Goal: Task Accomplishment & Management: Use online tool/utility

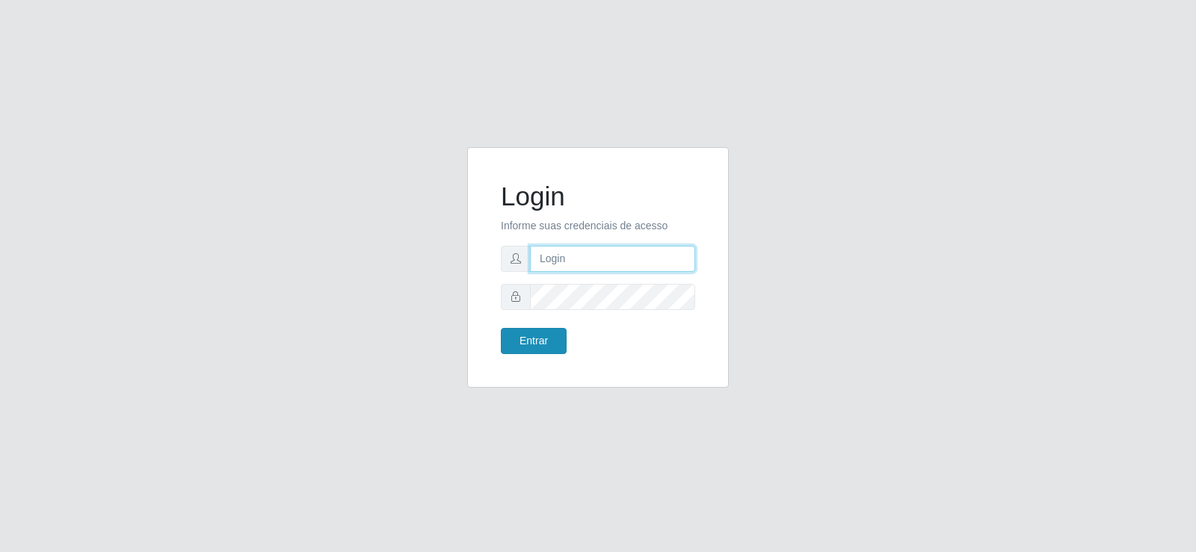
type input "[EMAIL_ADDRESS][DOMAIN_NAME]"
click at [536, 348] on button "Entrar" at bounding box center [534, 341] width 66 height 26
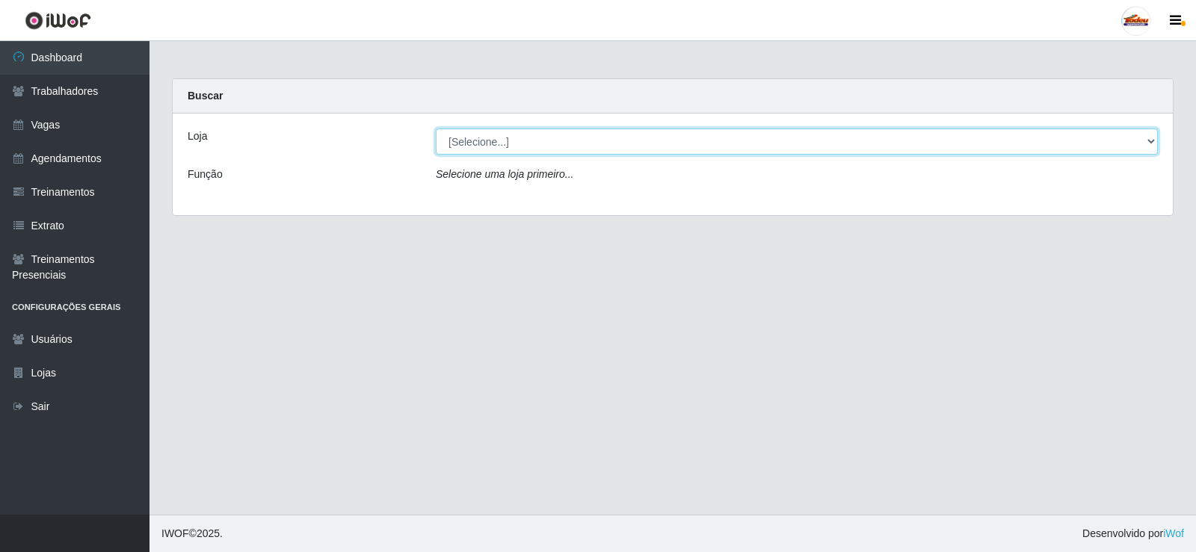
click at [589, 139] on select "[Selecione...] Supermercado Tadeu - [GEOGRAPHIC_DATA]" at bounding box center [797, 142] width 722 height 26
select select "195"
click at [436, 129] on select "[Selecione...] Supermercado Tadeu - [GEOGRAPHIC_DATA]" at bounding box center [797, 142] width 722 height 26
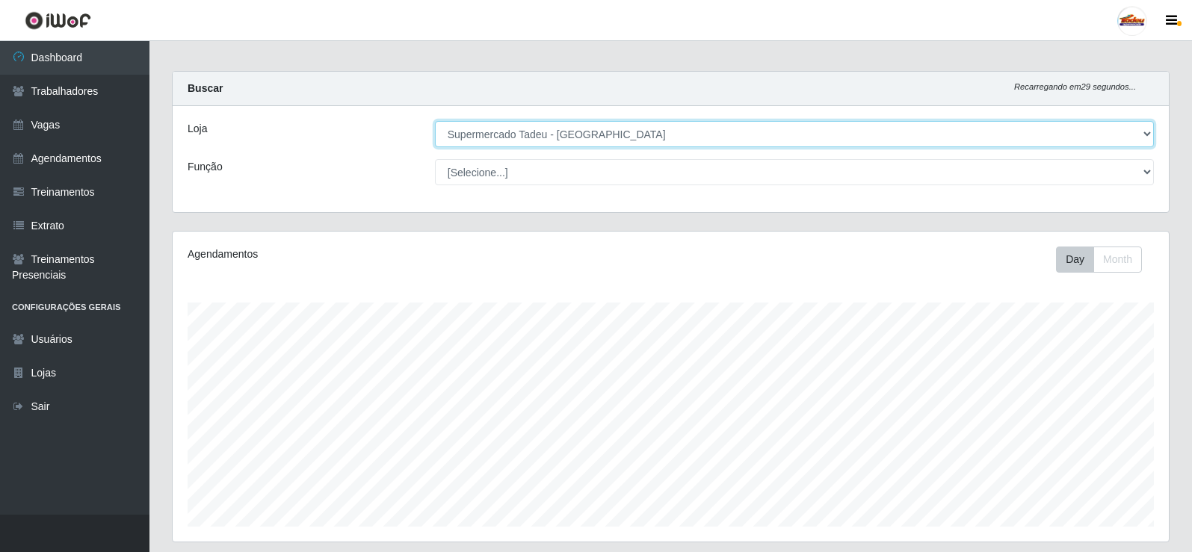
scroll to position [374, 0]
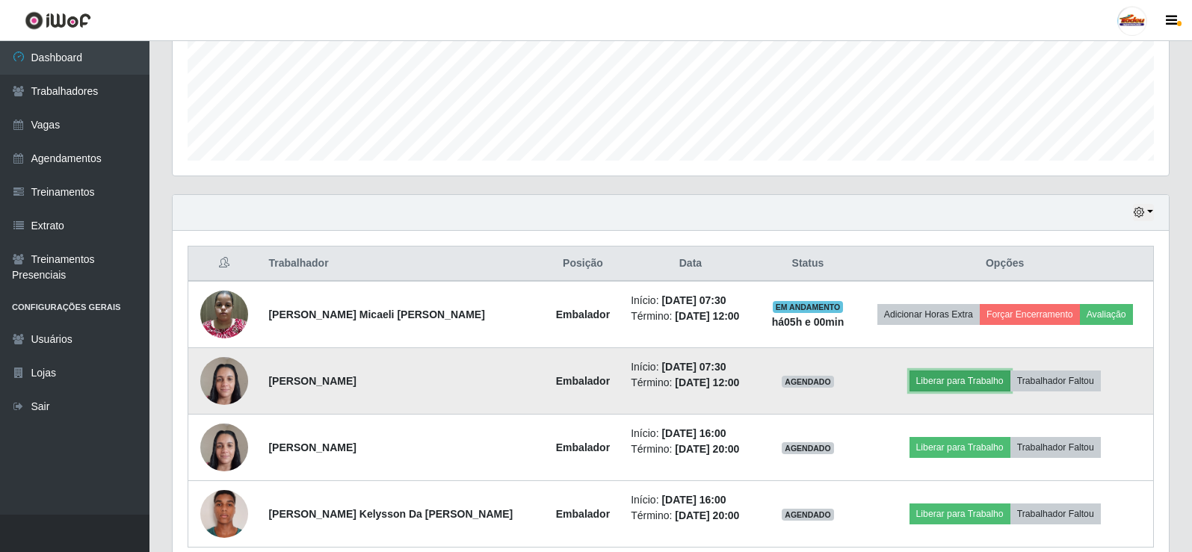
click at [953, 380] on button "Liberar para Trabalho" at bounding box center [960, 381] width 101 height 21
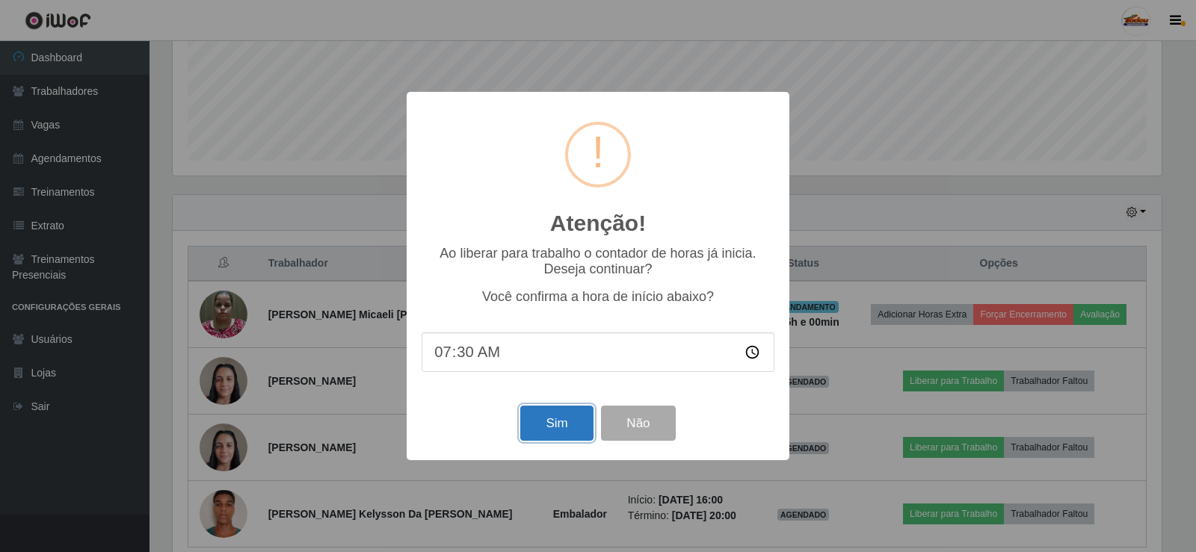
click at [564, 431] on button "Sim" at bounding box center [556, 423] width 72 height 35
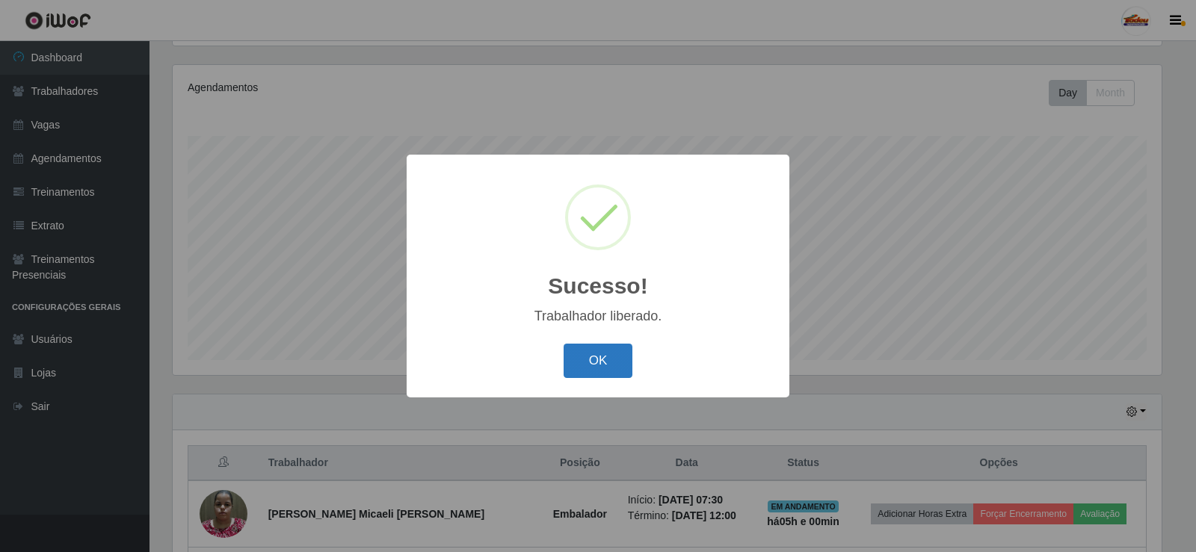
click at [596, 372] on button "OK" at bounding box center [599, 361] width 70 height 35
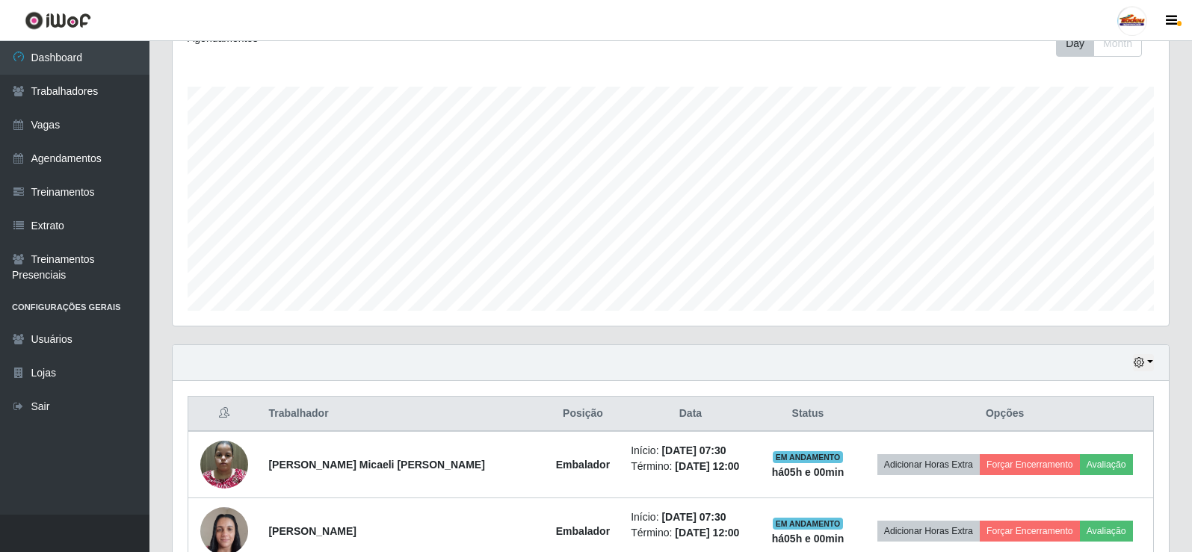
scroll to position [440, 0]
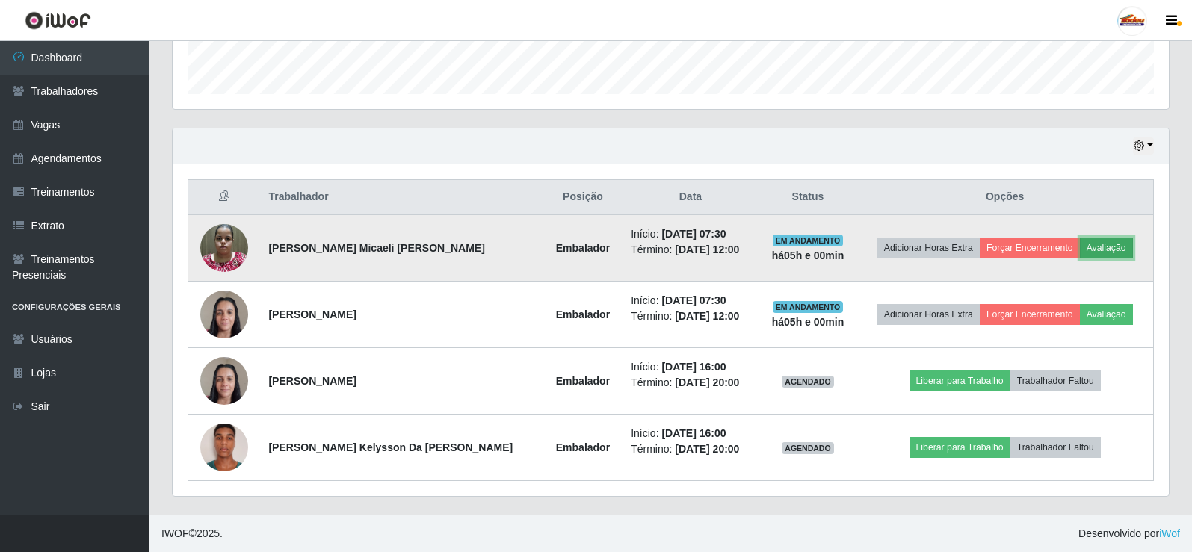
click at [1105, 253] on button "Avaliação" at bounding box center [1106, 248] width 53 height 21
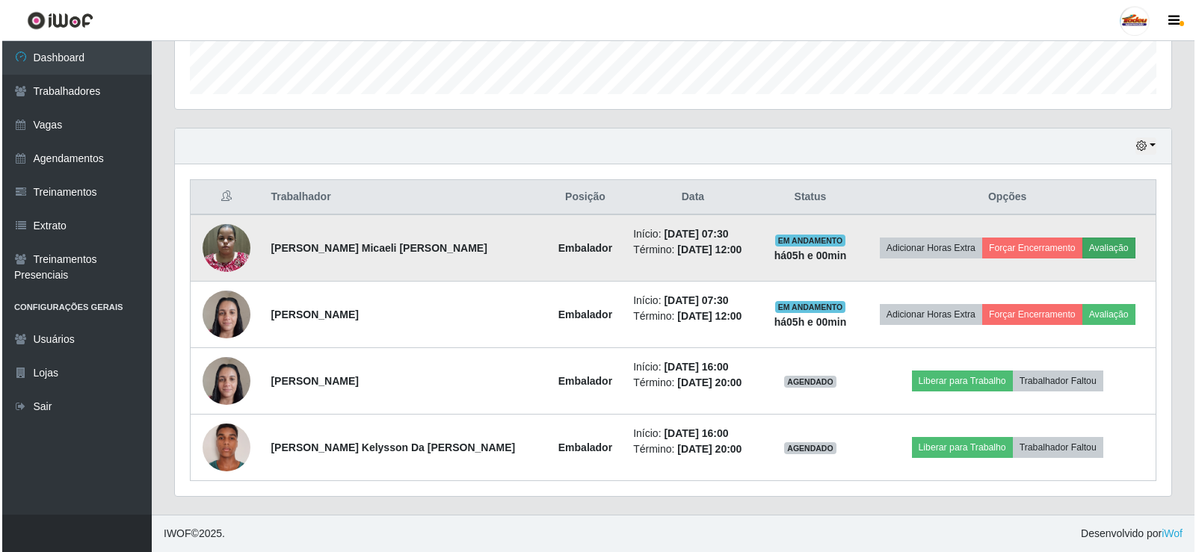
scroll to position [310, 989]
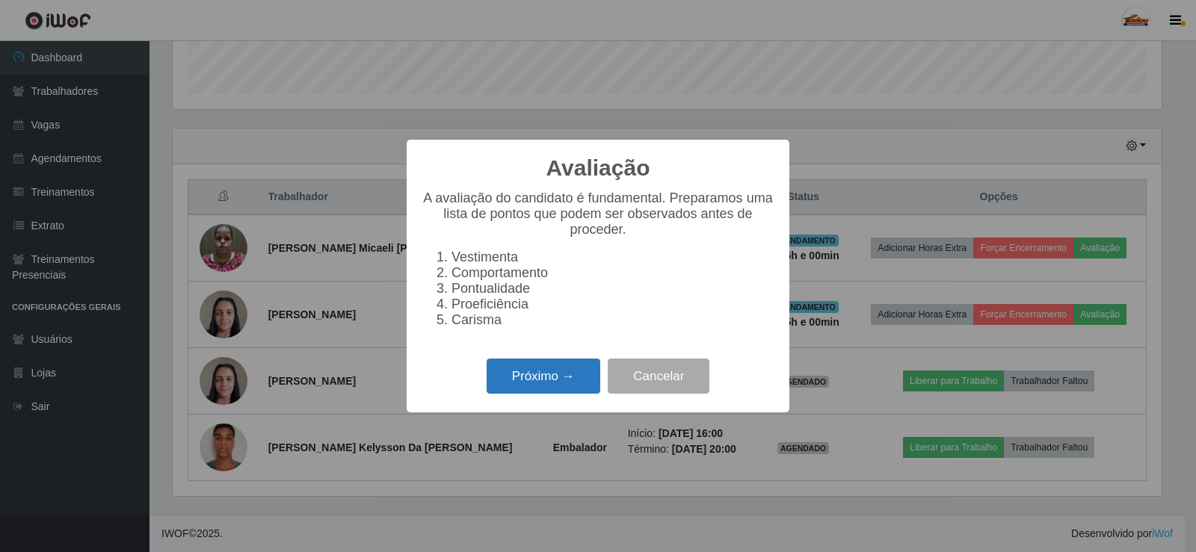
click at [546, 377] on button "Próximo →" at bounding box center [544, 376] width 114 height 35
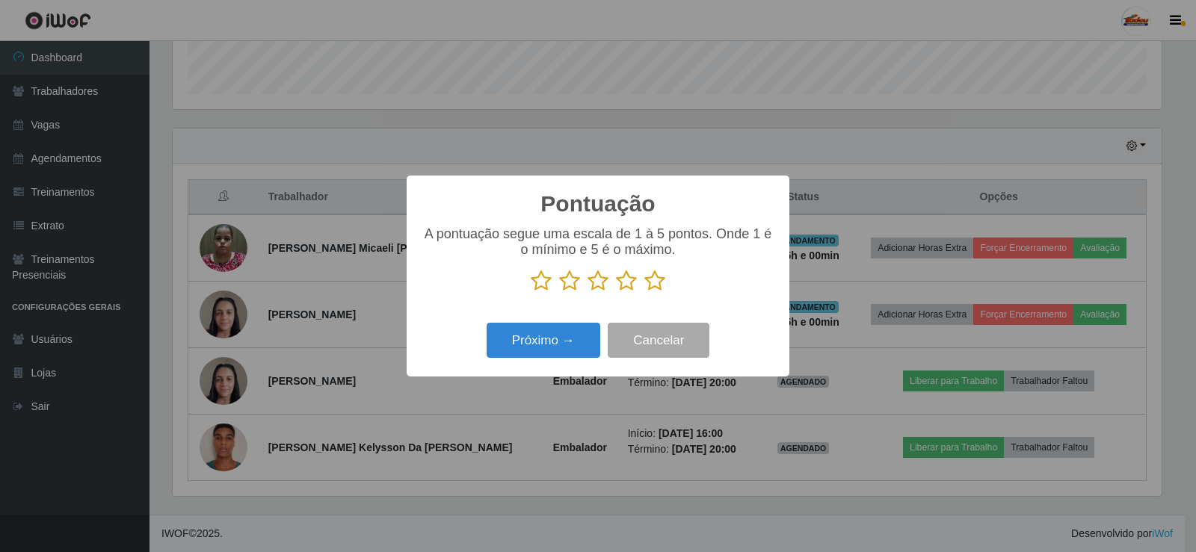
drag, startPoint x: 652, startPoint y: 280, endPoint x: 564, endPoint y: 363, distance: 122.1
click at [644, 290] on icon at bounding box center [654, 281] width 21 height 22
click at [644, 292] on input "radio" at bounding box center [644, 292] width 0 height 0
click at [552, 345] on button "Próximo →" at bounding box center [544, 340] width 114 height 35
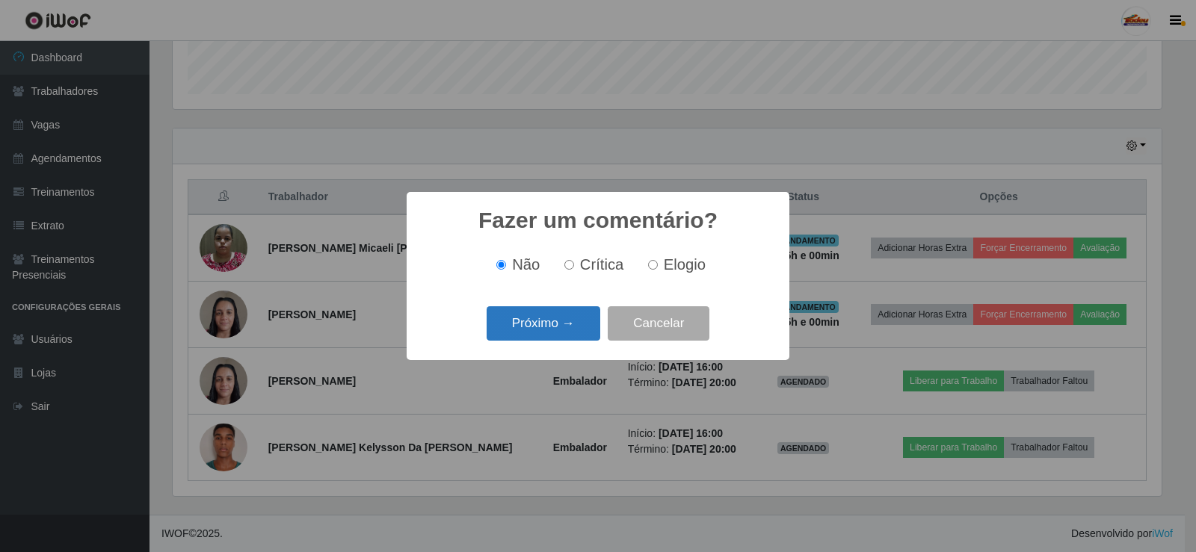
click at [586, 322] on button "Próximo →" at bounding box center [544, 323] width 114 height 35
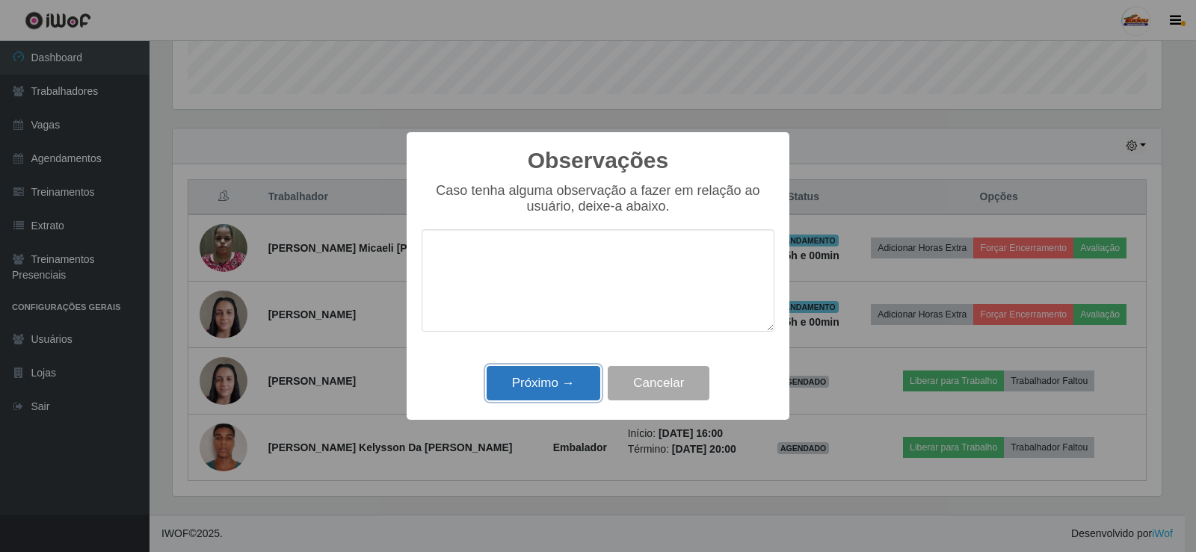
click at [568, 380] on button "Próximo →" at bounding box center [544, 383] width 114 height 35
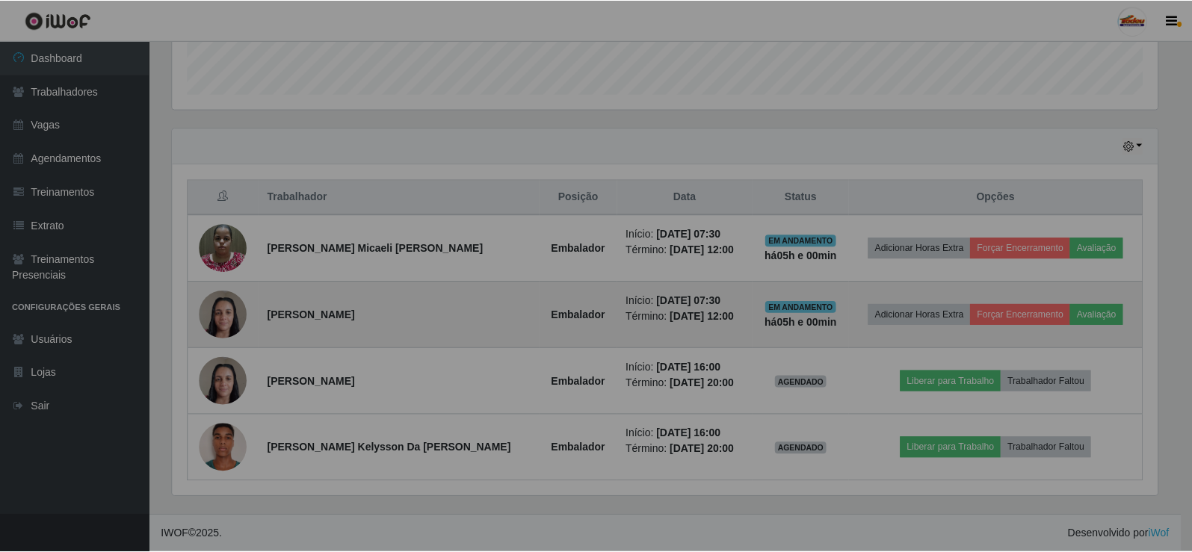
scroll to position [310, 996]
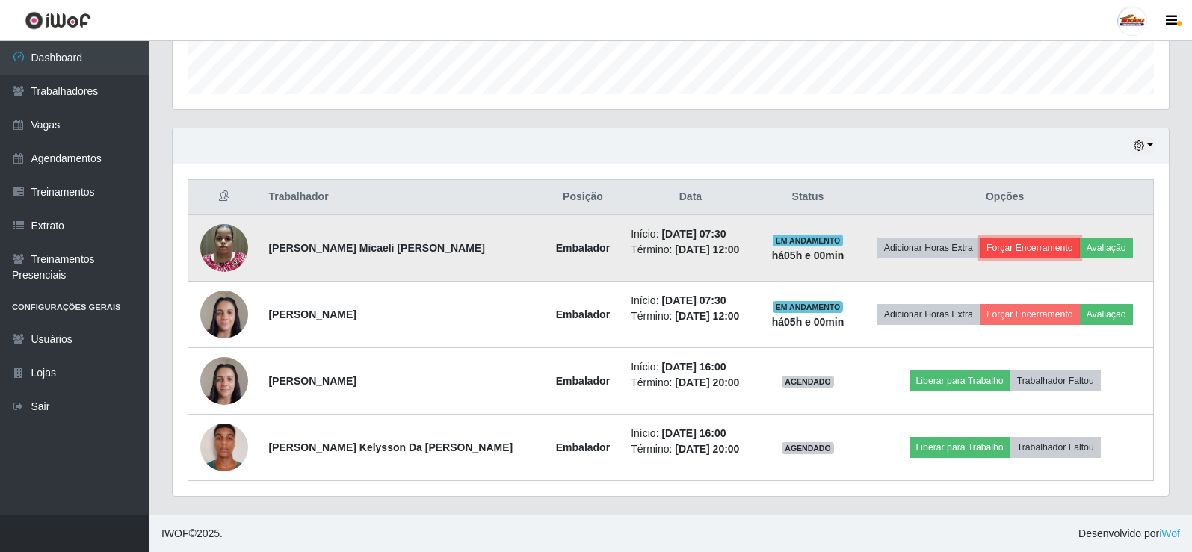
click at [1023, 248] on button "Forçar Encerramento" at bounding box center [1030, 248] width 100 height 21
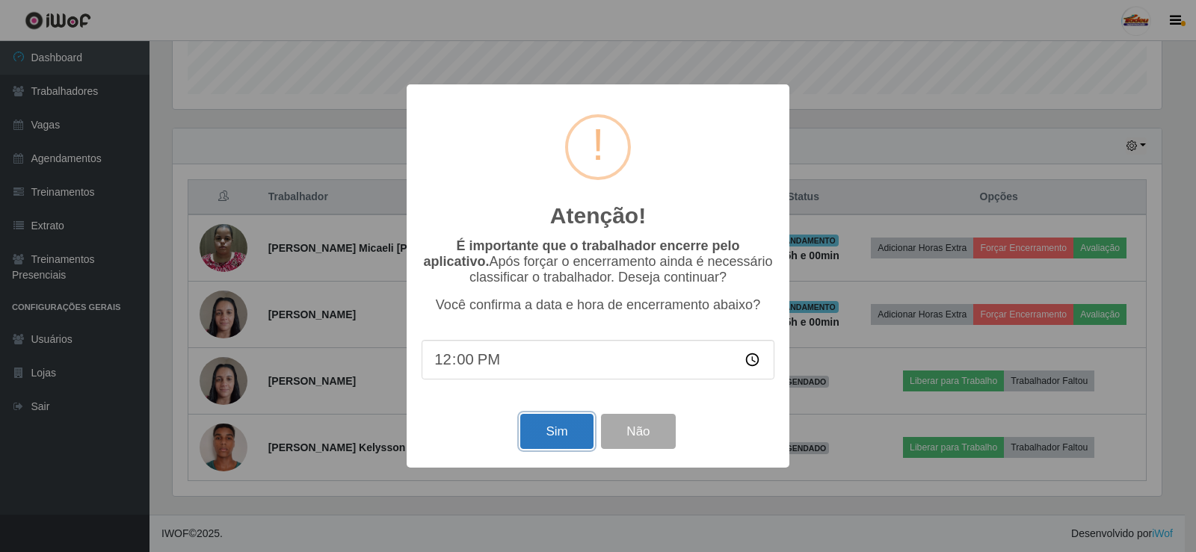
click at [542, 425] on button "Sim" at bounding box center [556, 431] width 72 height 35
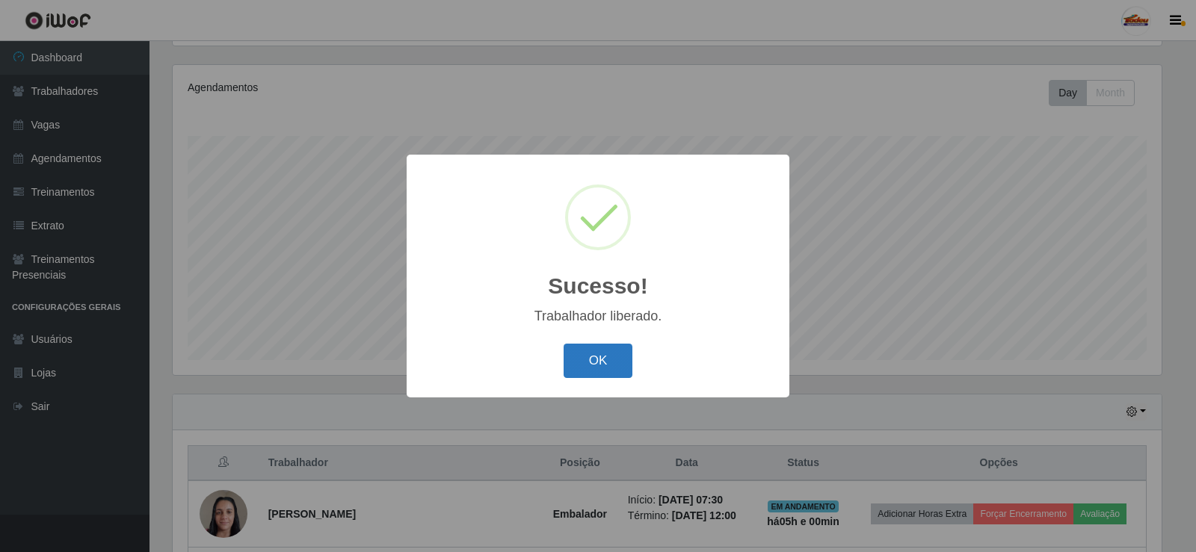
click at [626, 362] on button "OK" at bounding box center [599, 361] width 70 height 35
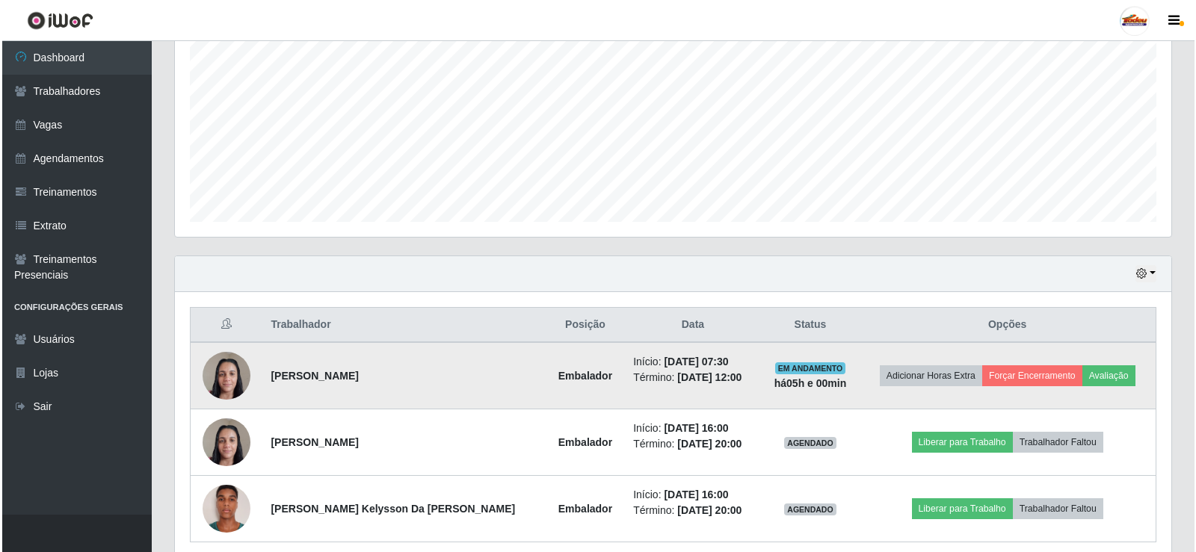
scroll to position [0, 0]
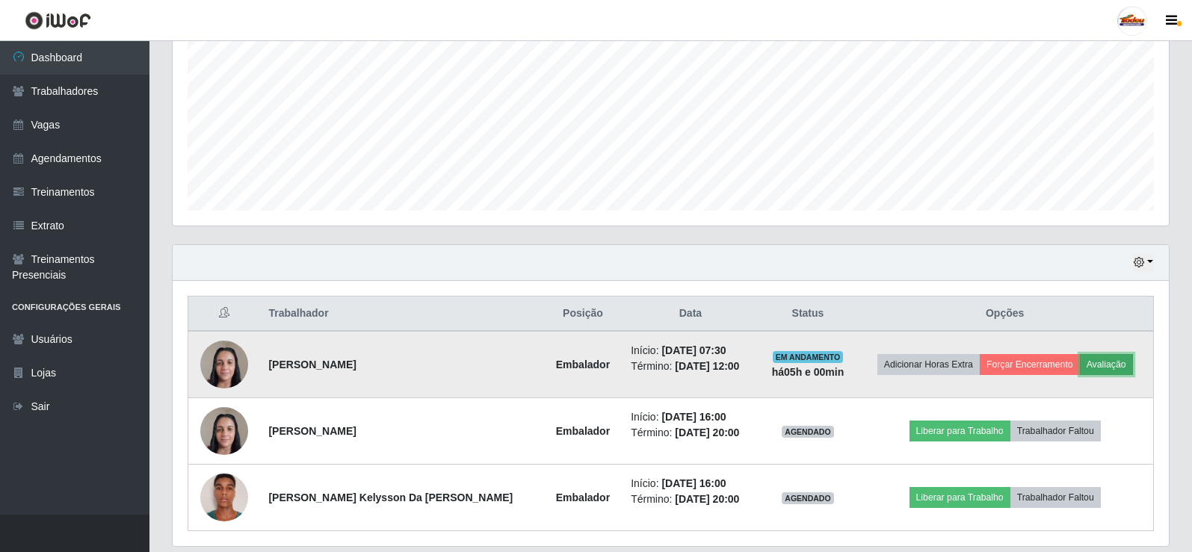
click at [1098, 372] on button "Avaliação" at bounding box center [1106, 364] width 53 height 21
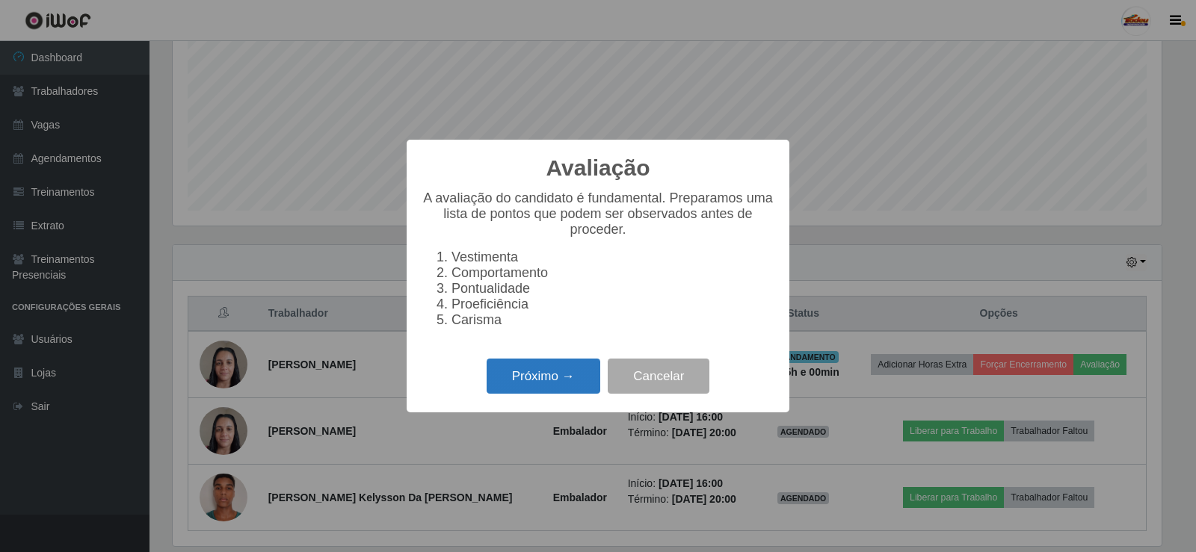
click at [572, 381] on button "Próximo →" at bounding box center [544, 376] width 114 height 35
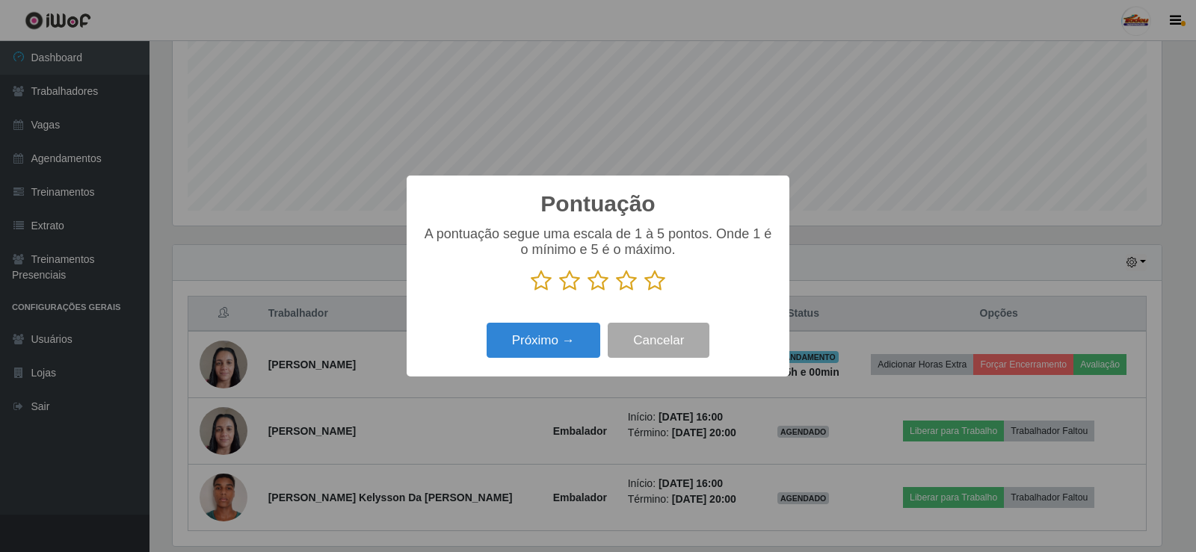
drag, startPoint x: 648, startPoint y: 286, endPoint x: 599, endPoint y: 291, distance: 48.9
click at [621, 289] on p at bounding box center [598, 281] width 353 height 22
drag, startPoint x: 650, startPoint y: 286, endPoint x: 639, endPoint y: 291, distance: 12.4
click at [649, 287] on icon at bounding box center [654, 281] width 21 height 22
click at [644, 292] on input "radio" at bounding box center [644, 292] width 0 height 0
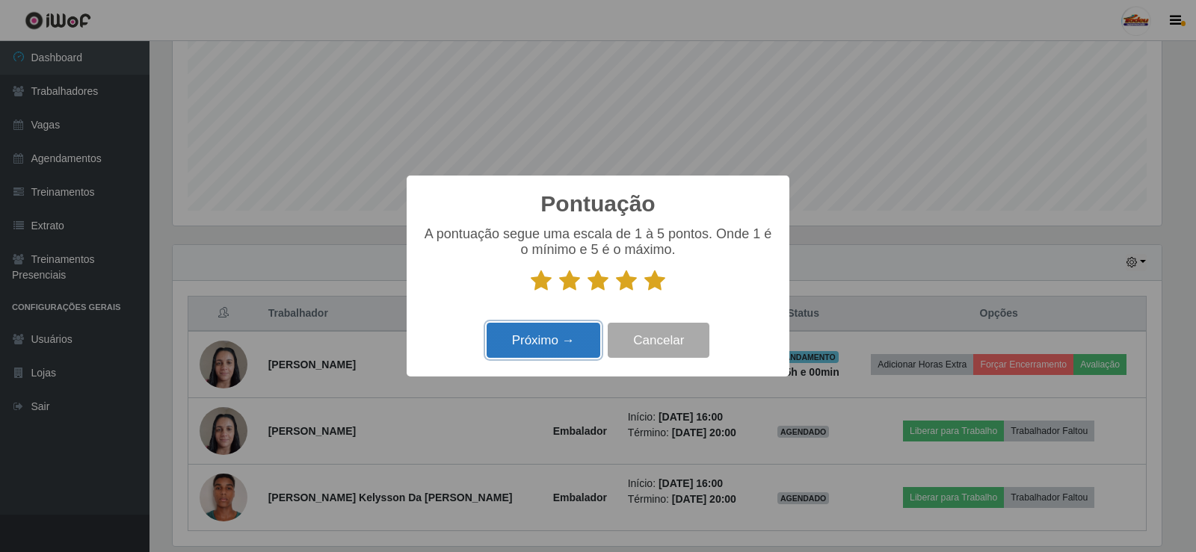
click at [552, 338] on button "Próximo →" at bounding box center [544, 340] width 114 height 35
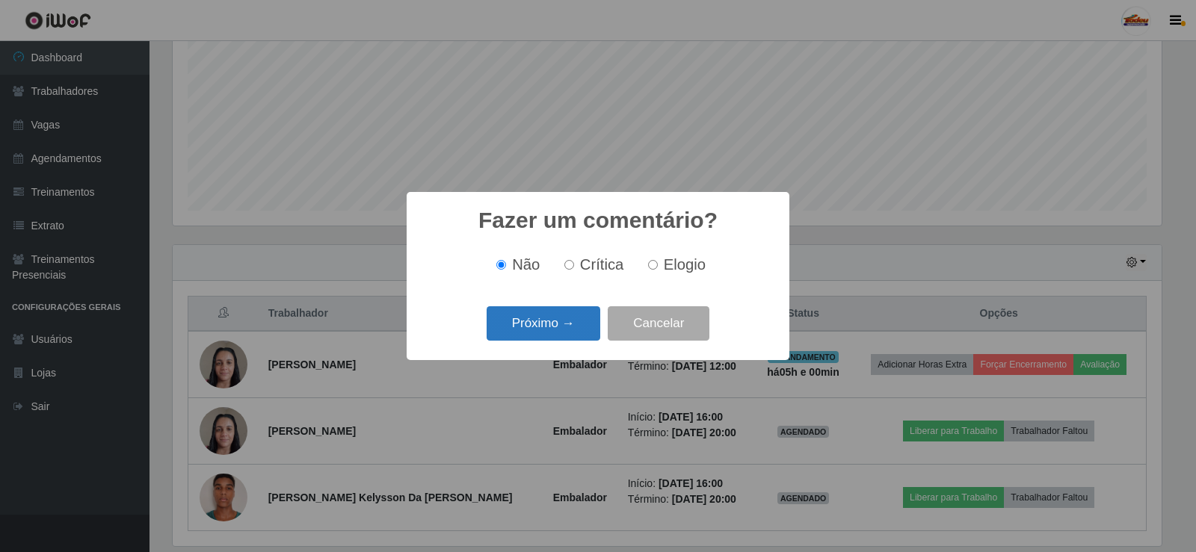
click at [553, 327] on button "Próximo →" at bounding box center [544, 323] width 114 height 35
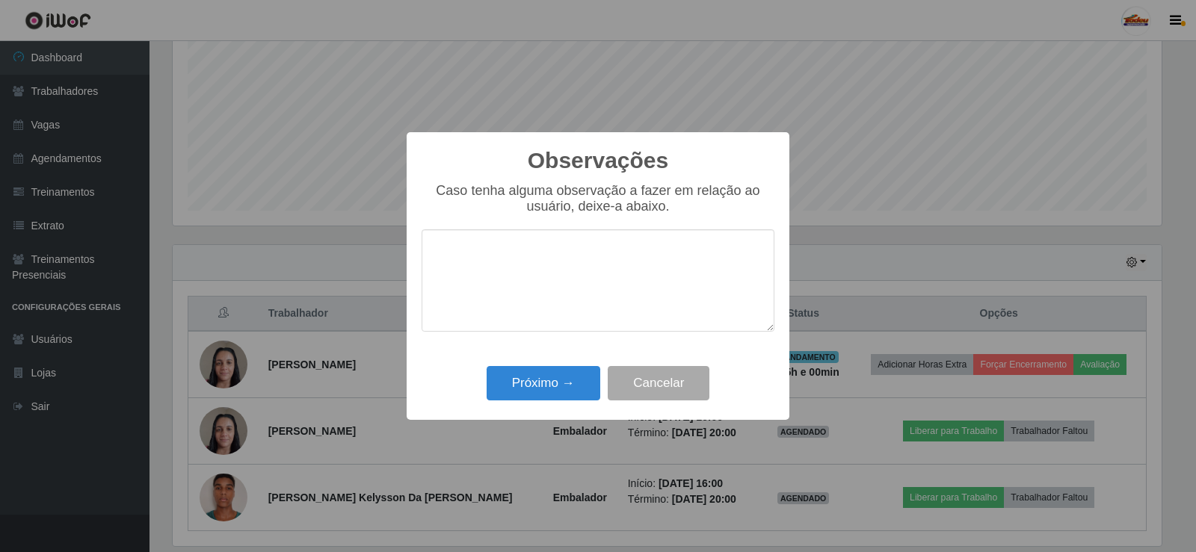
click at [552, 361] on div "Observações × Caso tenha alguma observação a fazer em relação ao usuário, deixe…" at bounding box center [598, 276] width 383 height 288
click at [552, 367] on div "Próximo → Cancelar" at bounding box center [598, 383] width 353 height 43
drag, startPoint x: 558, startPoint y: 374, endPoint x: 542, endPoint y: 365, distance: 18.1
click at [552, 371] on button "Próximo →" at bounding box center [544, 383] width 114 height 35
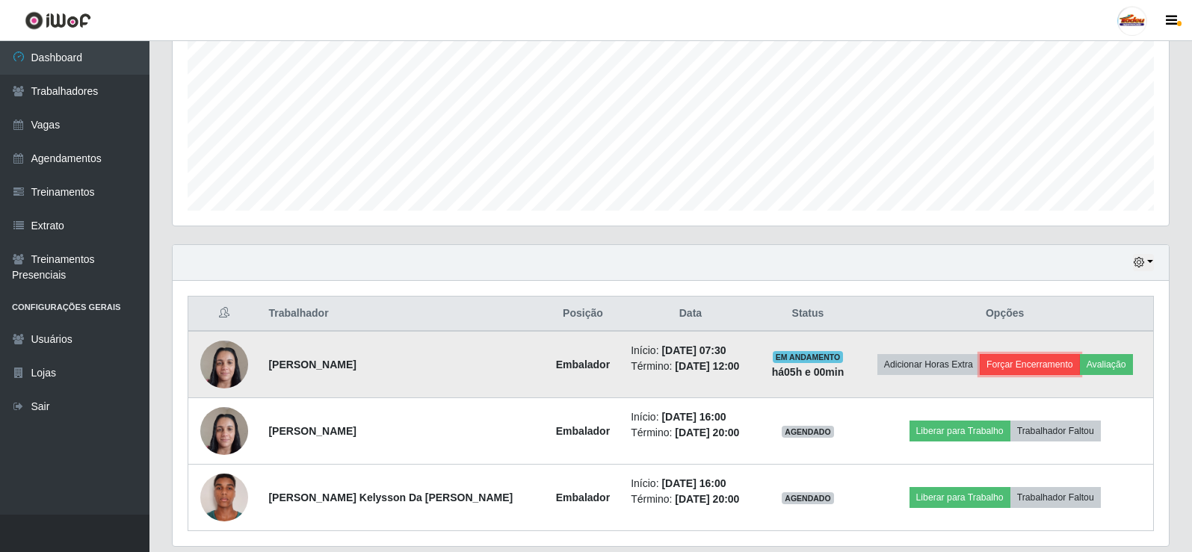
drag, startPoint x: 999, startPoint y: 363, endPoint x: 981, endPoint y: 373, distance: 20.4
click at [981, 373] on button "Forçar Encerramento" at bounding box center [1030, 364] width 100 height 21
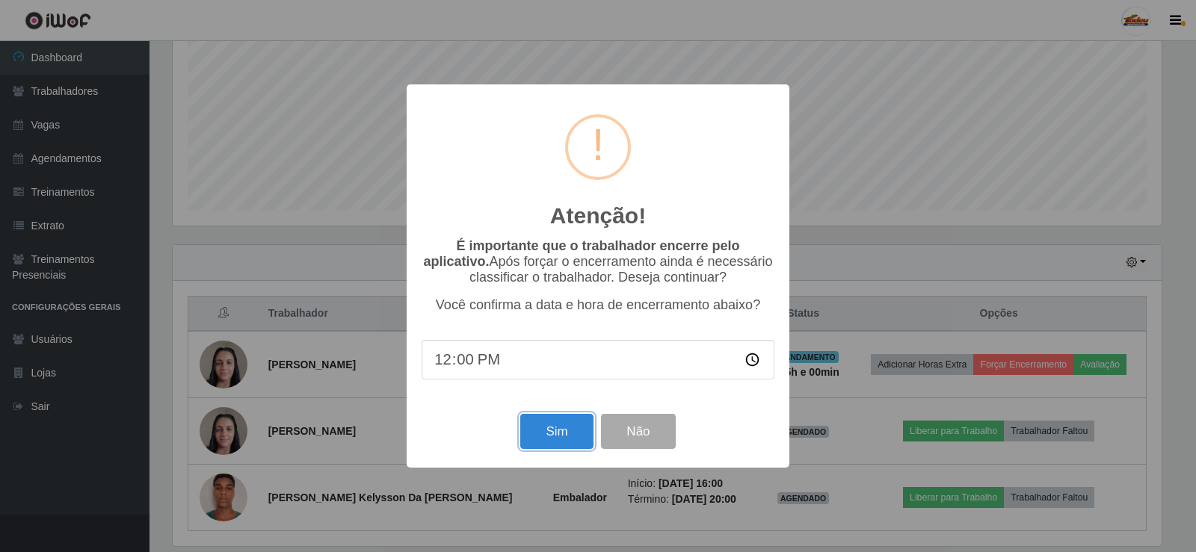
click at [526, 425] on button "Sim" at bounding box center [556, 431] width 72 height 35
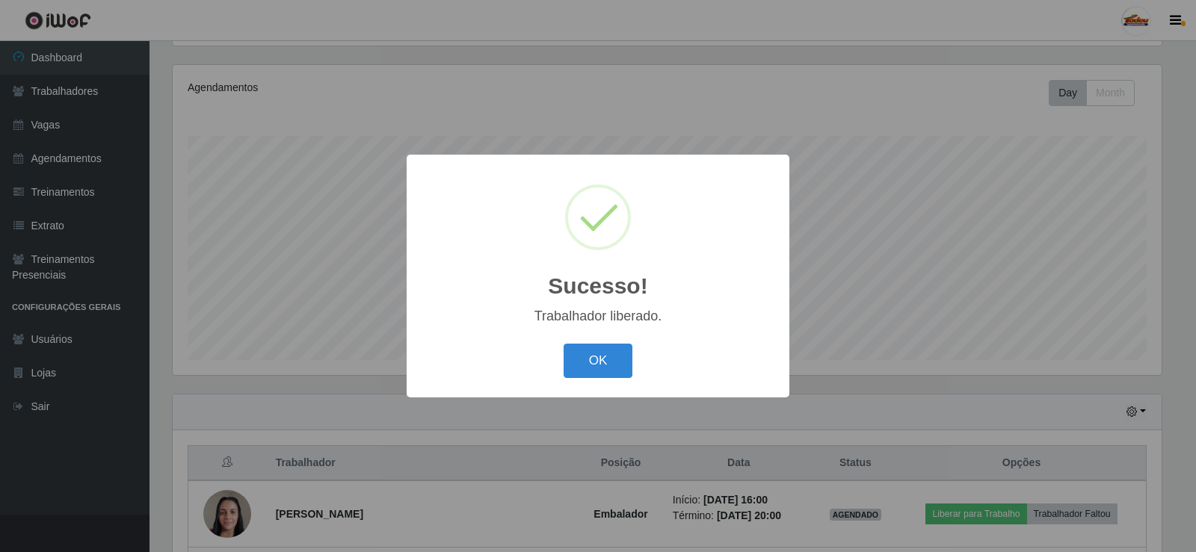
drag, startPoint x: 587, startPoint y: 357, endPoint x: 570, endPoint y: 380, distance: 29.0
click at [580, 365] on button "OK" at bounding box center [599, 361] width 70 height 35
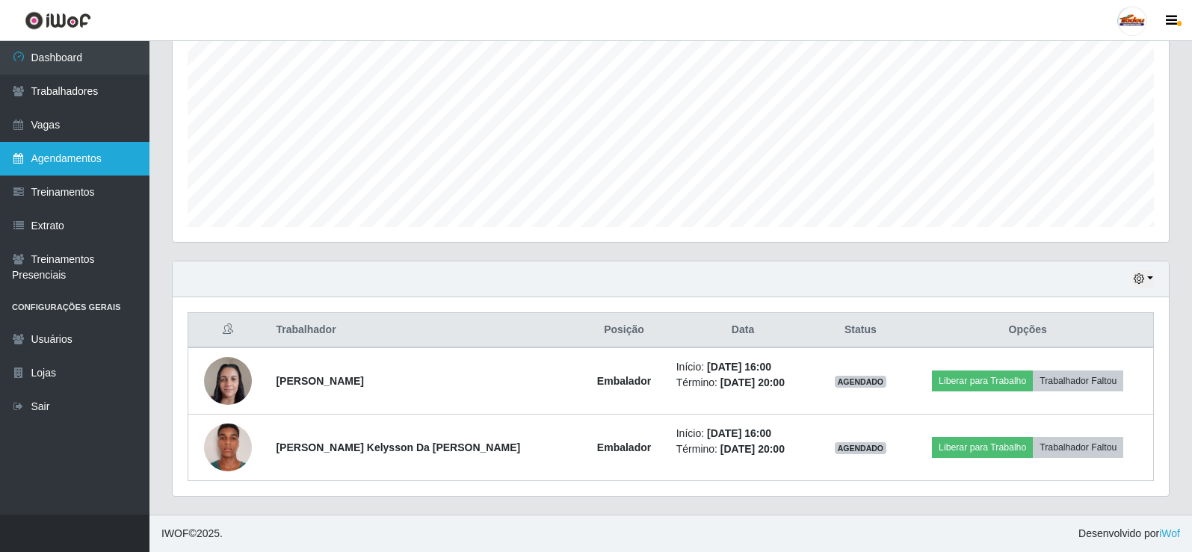
click at [90, 157] on link "Agendamentos" at bounding box center [74, 159] width 149 height 34
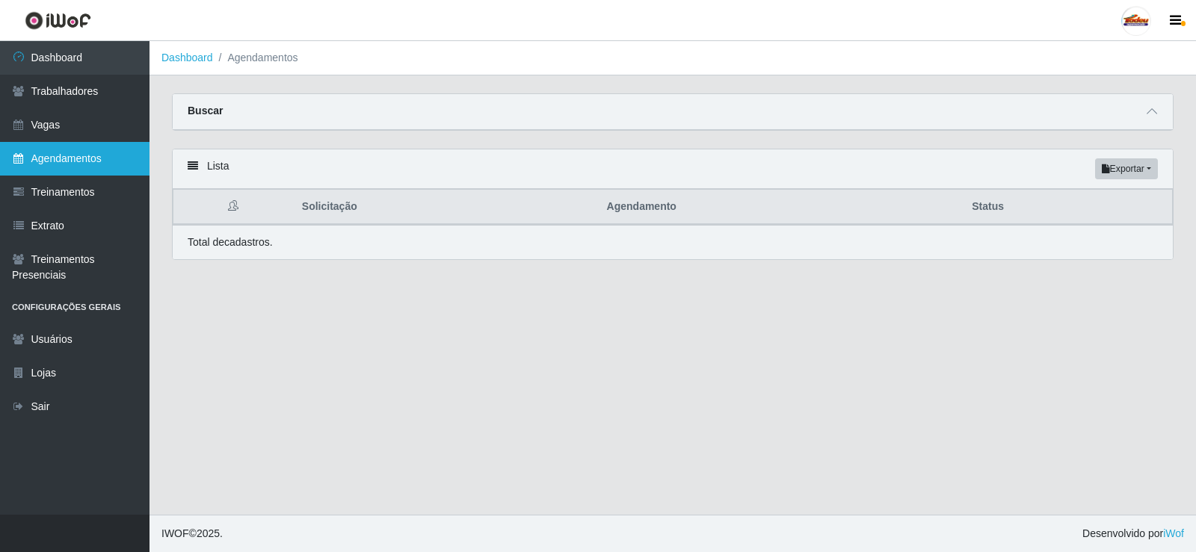
click at [90, 157] on link "Agendamentos" at bounding box center [74, 159] width 149 height 34
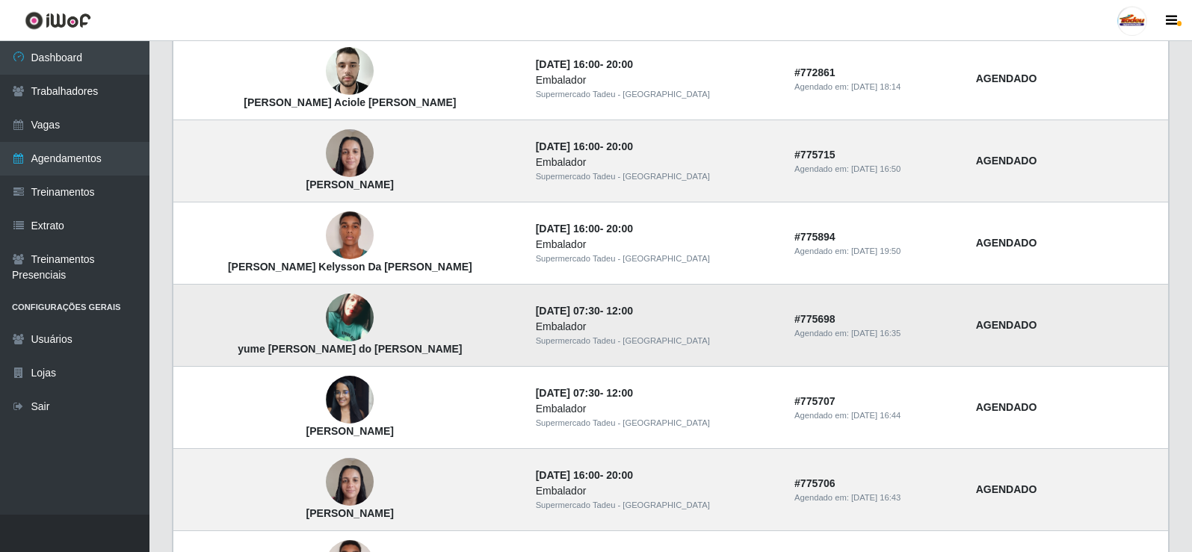
scroll to position [673, 0]
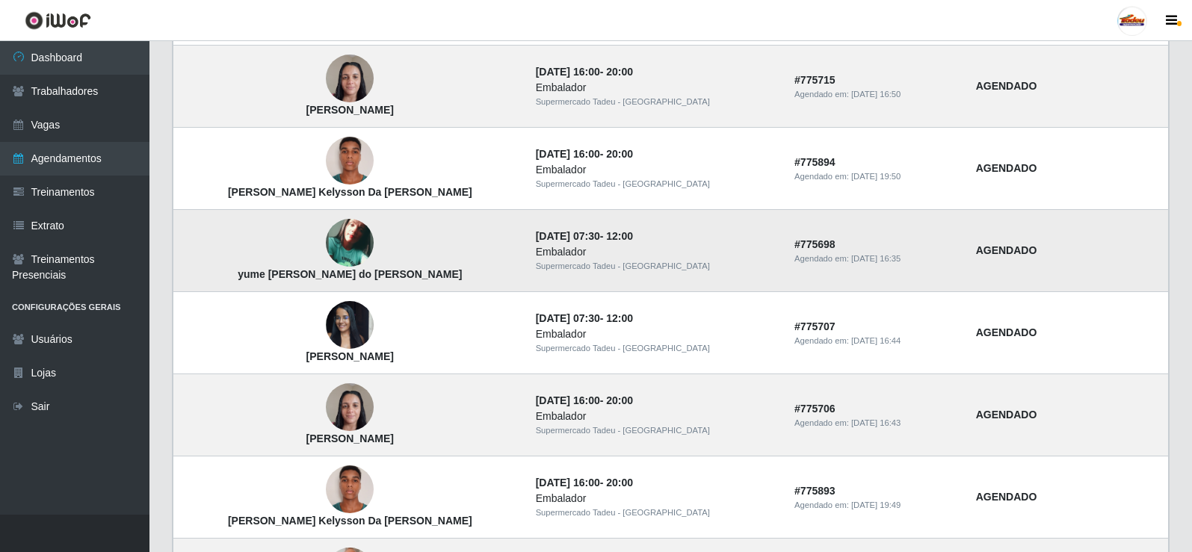
click at [343, 263] on img at bounding box center [350, 243] width 48 height 48
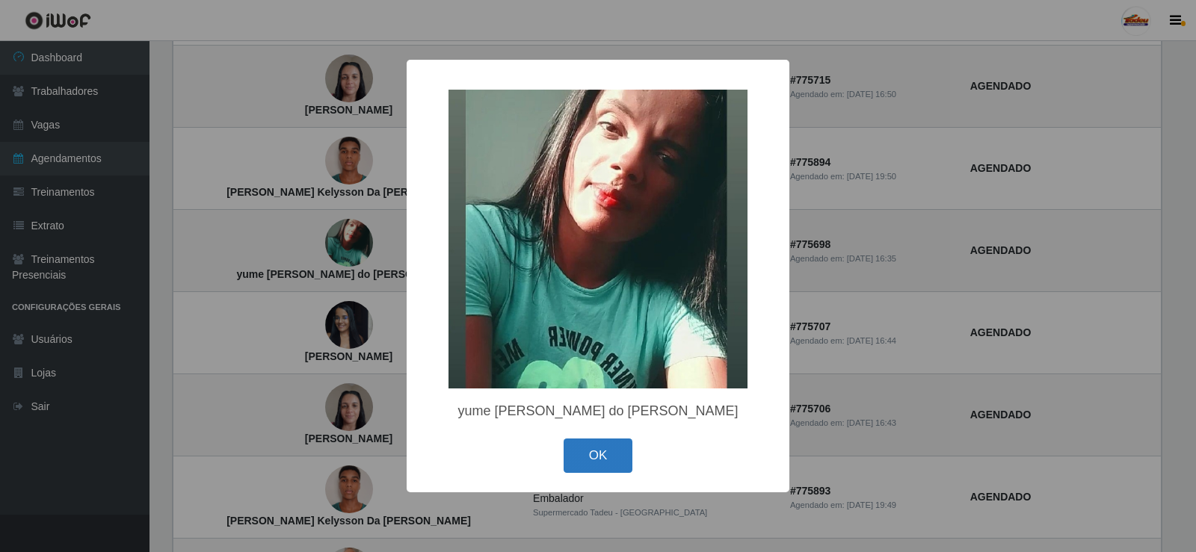
click at [585, 445] on button "OK" at bounding box center [599, 456] width 70 height 35
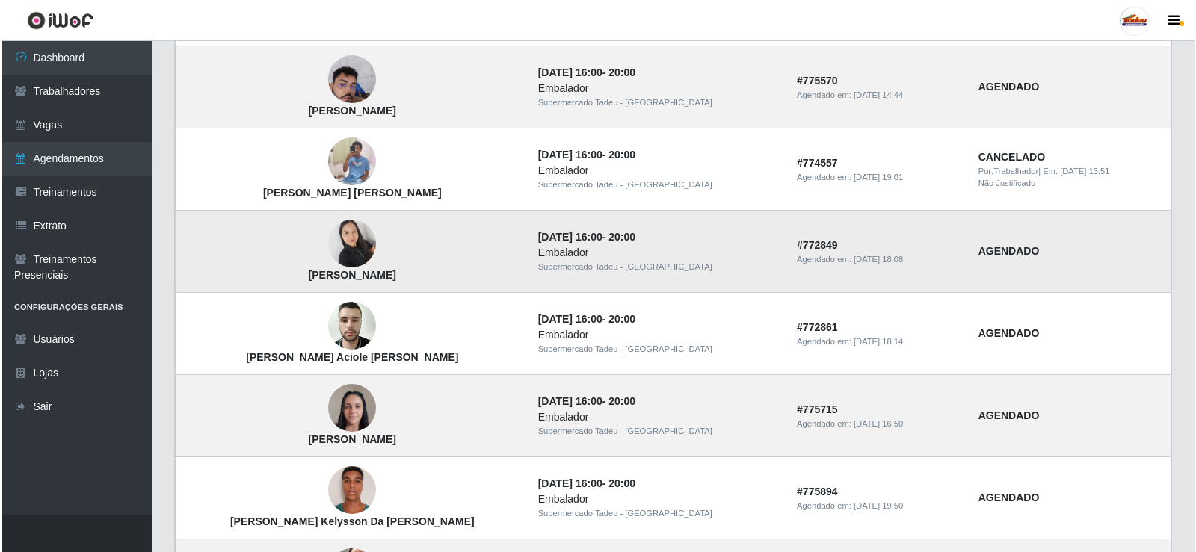
scroll to position [299, 0]
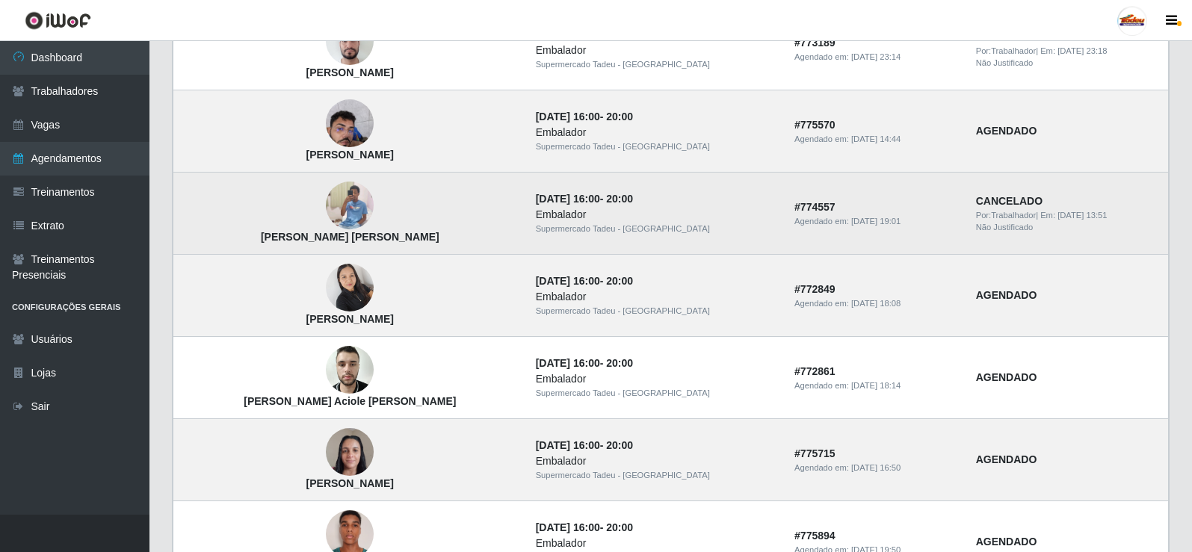
click at [345, 206] on img at bounding box center [350, 206] width 48 height 92
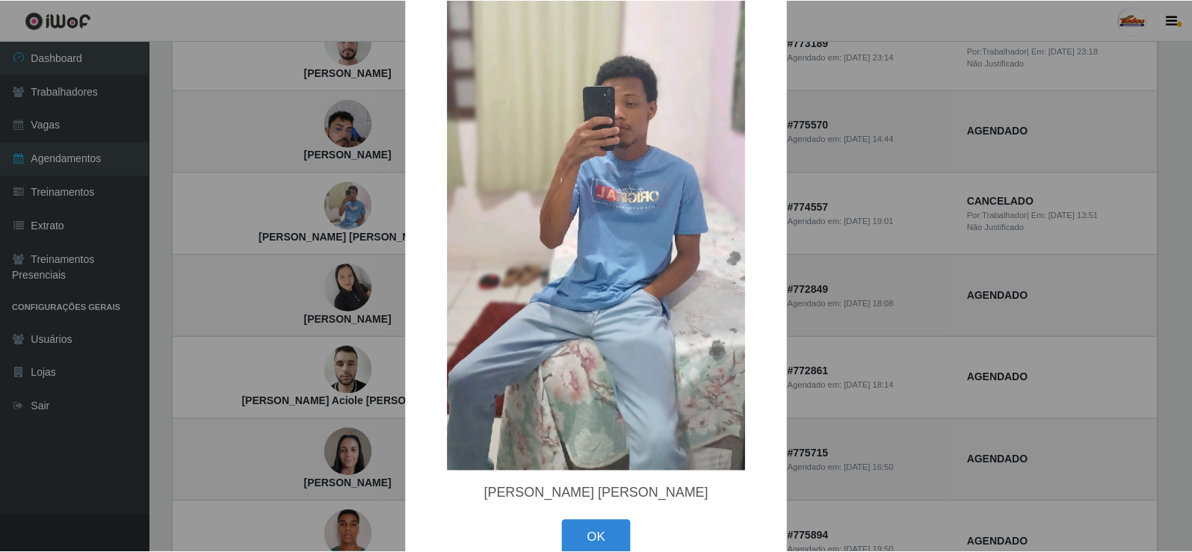
scroll to position [149, 0]
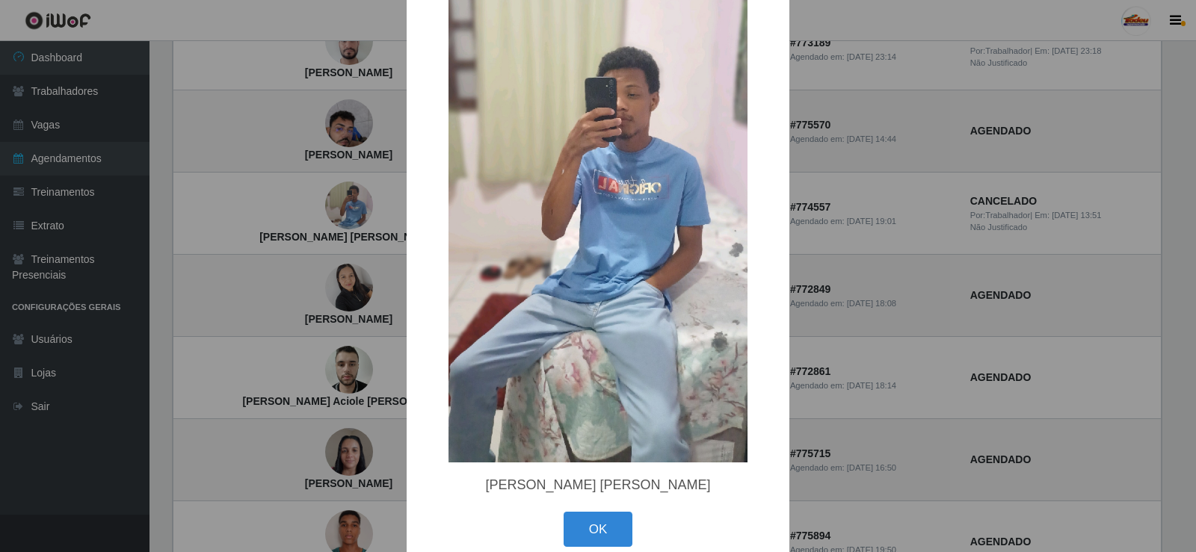
click at [600, 510] on div "OK Cancel" at bounding box center [598, 529] width 353 height 43
click at [594, 525] on button "OK" at bounding box center [599, 529] width 70 height 35
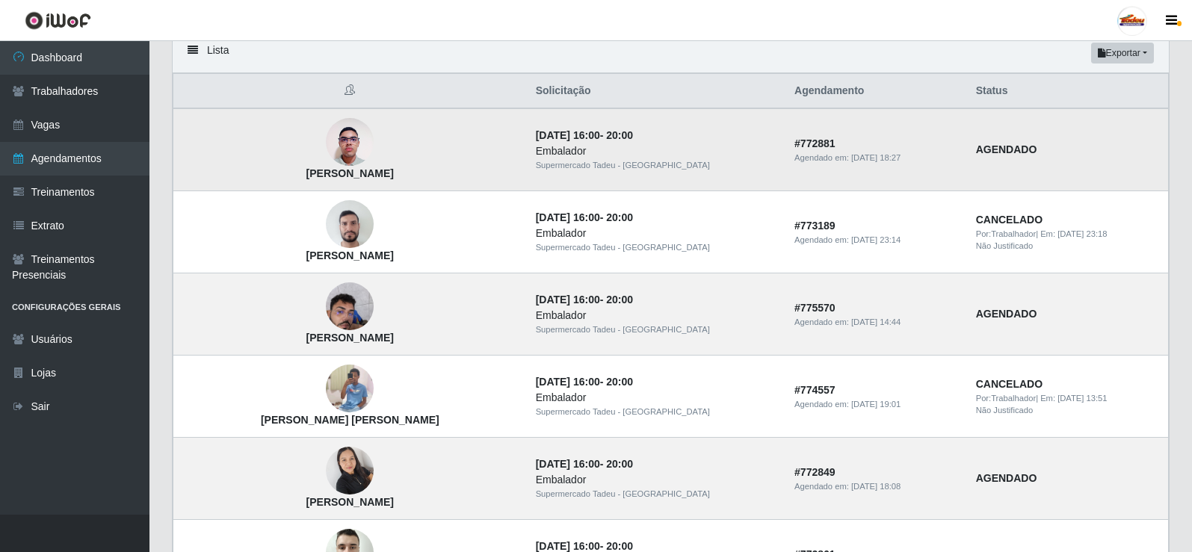
scroll to position [75, 0]
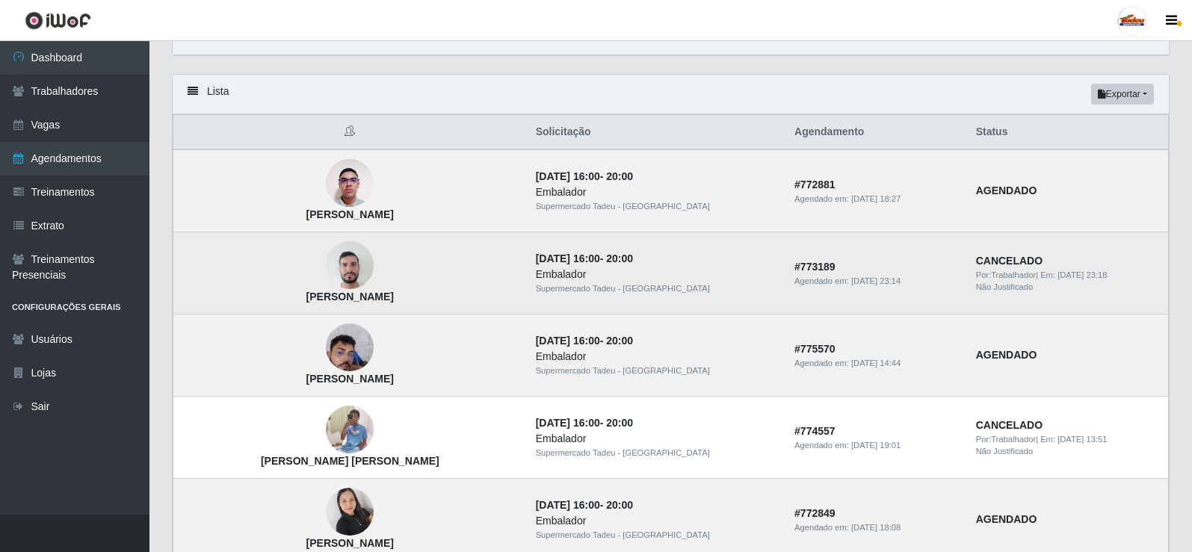
click at [348, 272] on img at bounding box center [350, 266] width 48 height 64
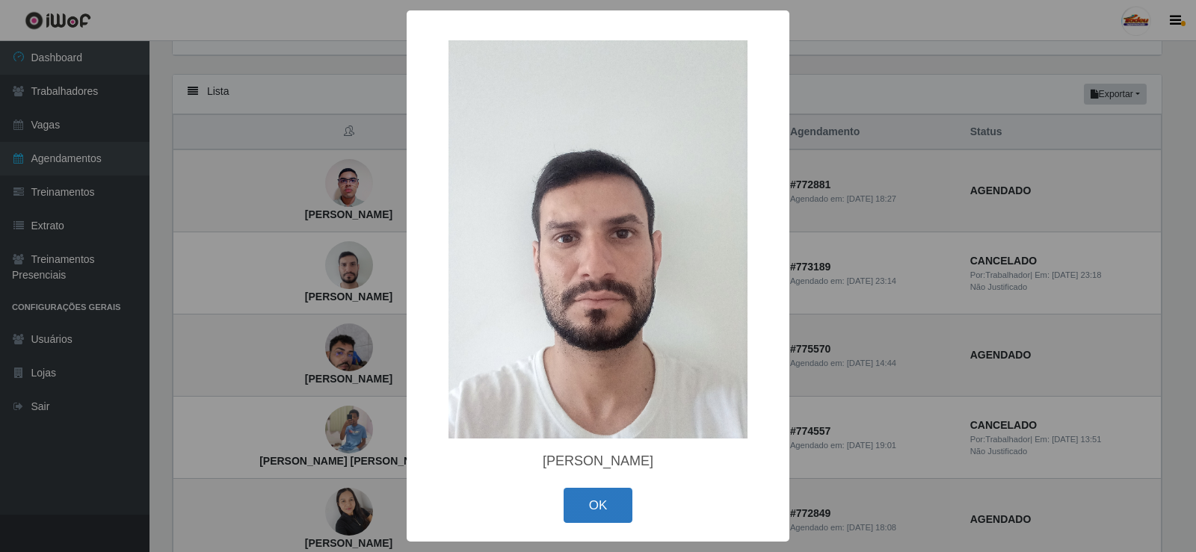
click at [595, 501] on button "OK" at bounding box center [599, 505] width 70 height 35
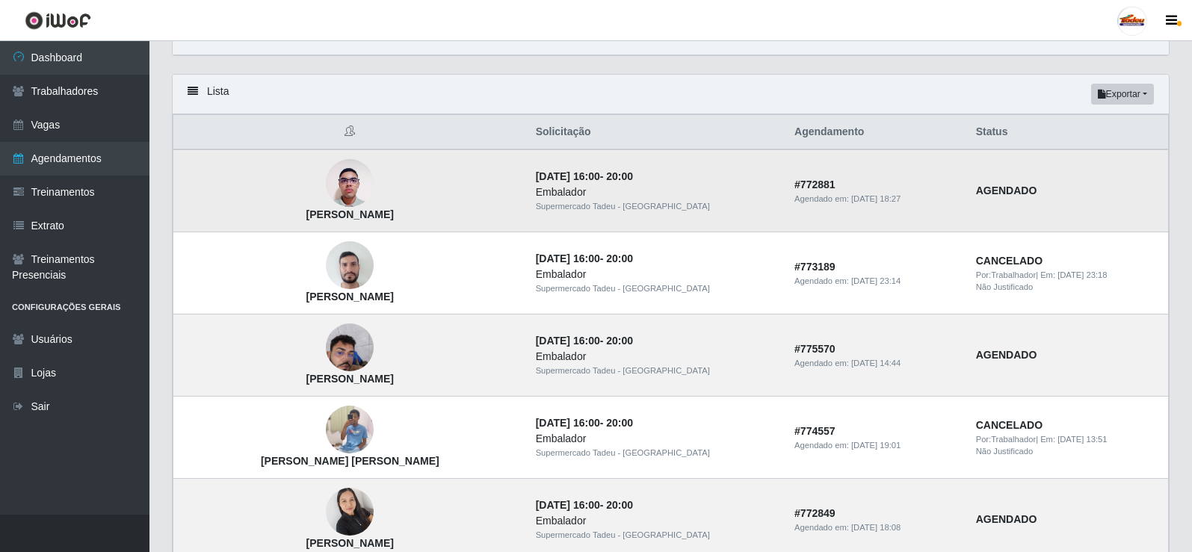
click at [334, 199] on img at bounding box center [350, 184] width 48 height 64
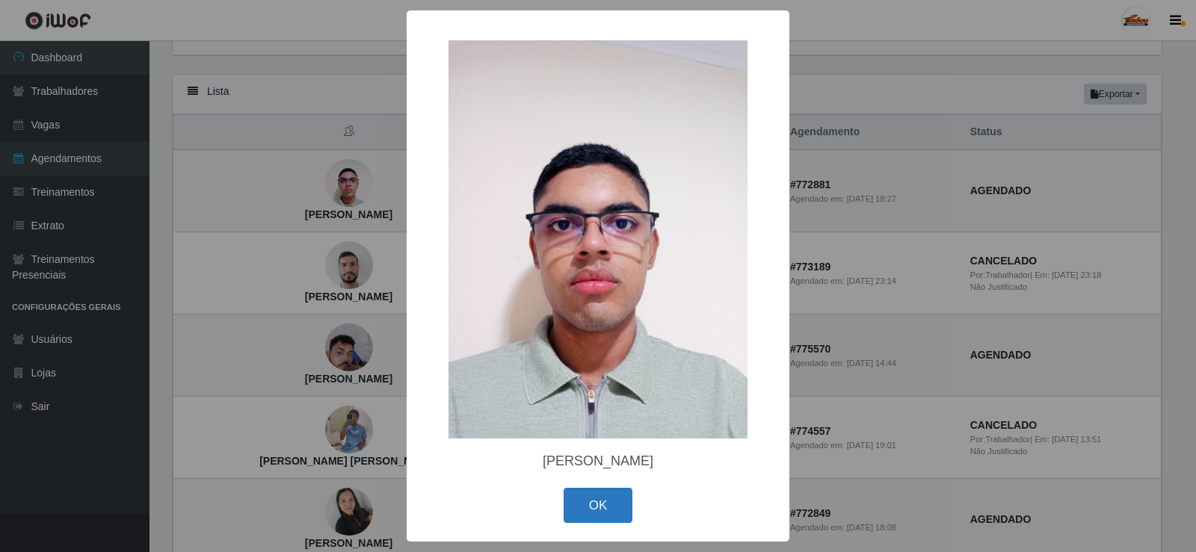
click at [591, 504] on button "OK" at bounding box center [599, 505] width 70 height 35
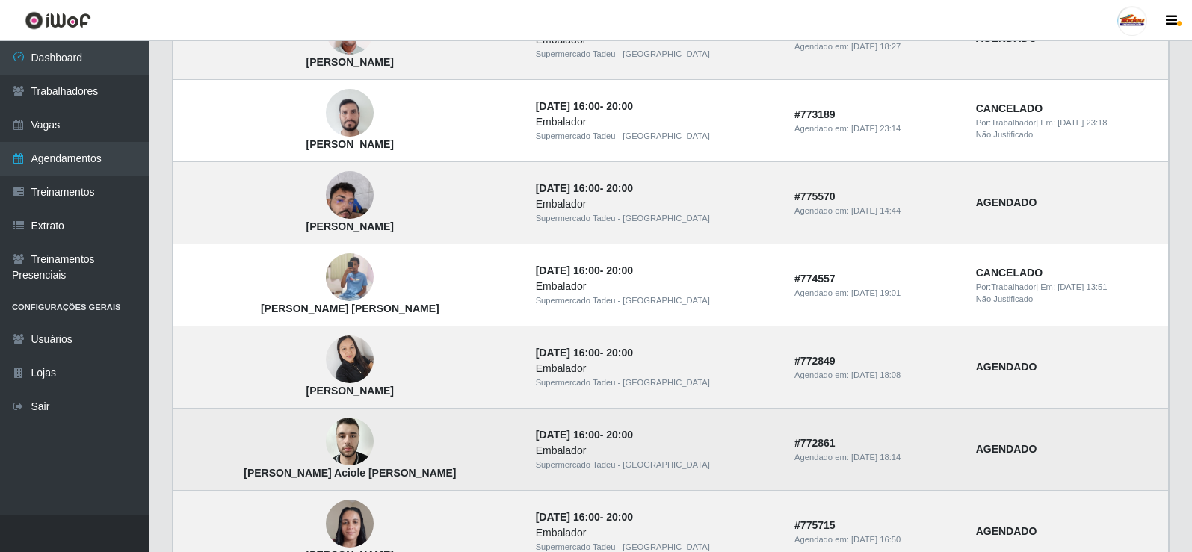
scroll to position [224, 0]
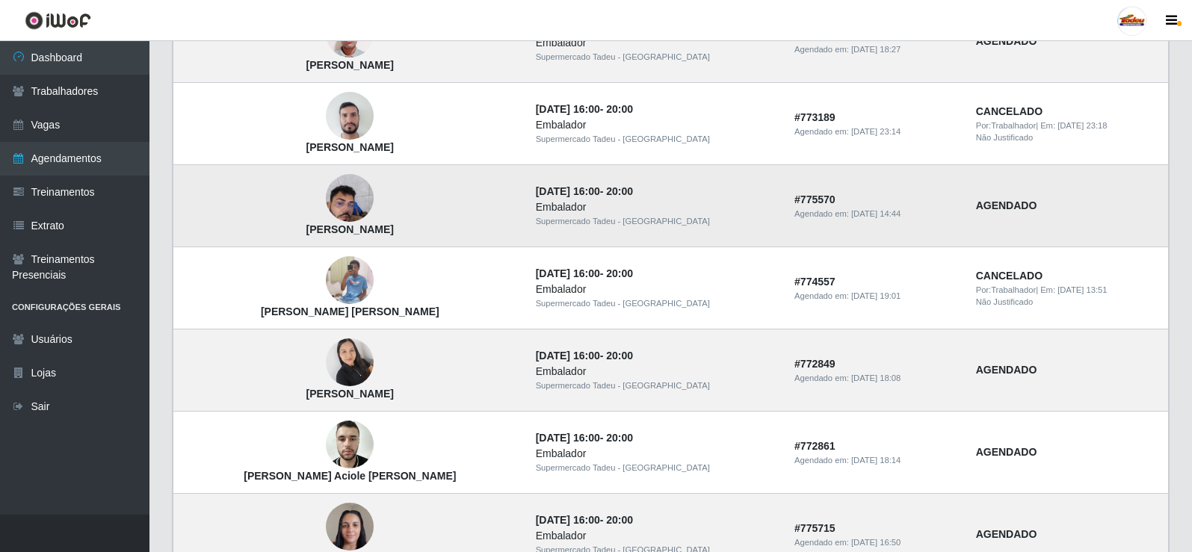
click at [335, 194] on img at bounding box center [350, 199] width 48 height 64
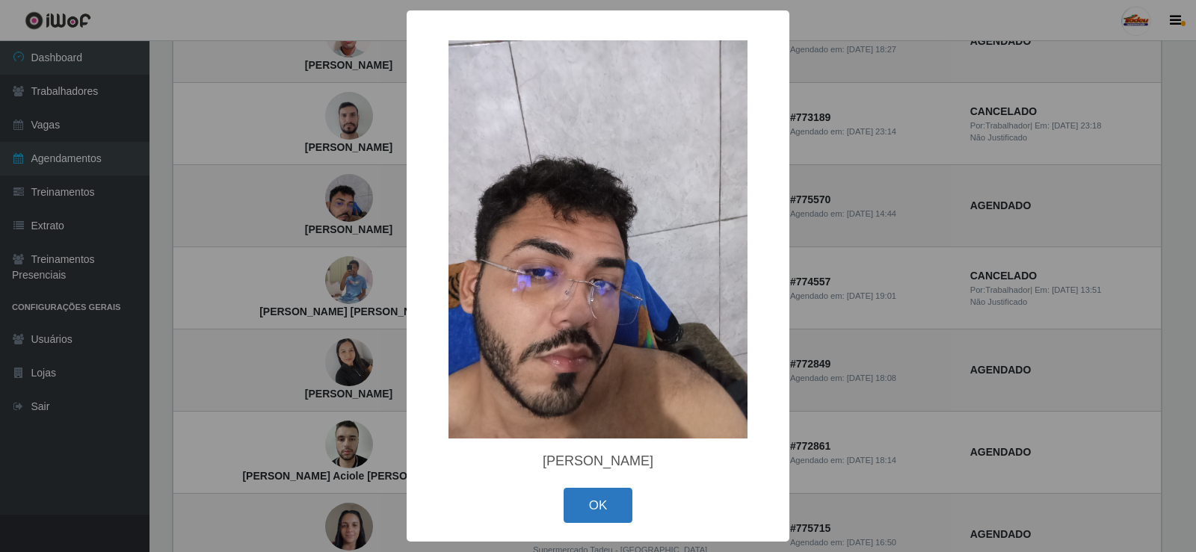
click at [621, 497] on button "OK" at bounding box center [599, 505] width 70 height 35
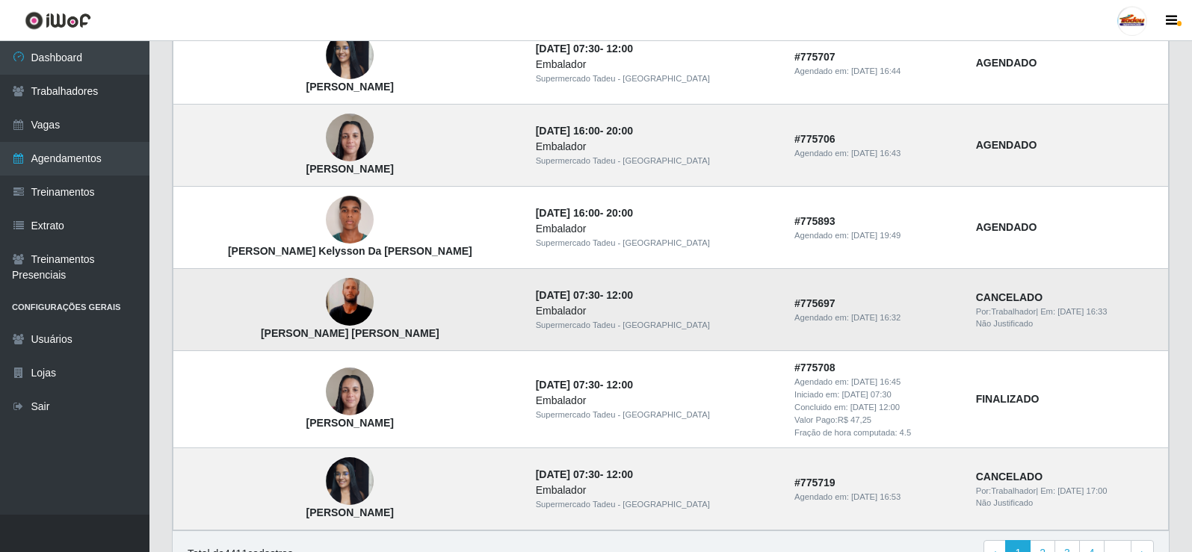
scroll to position [972, 0]
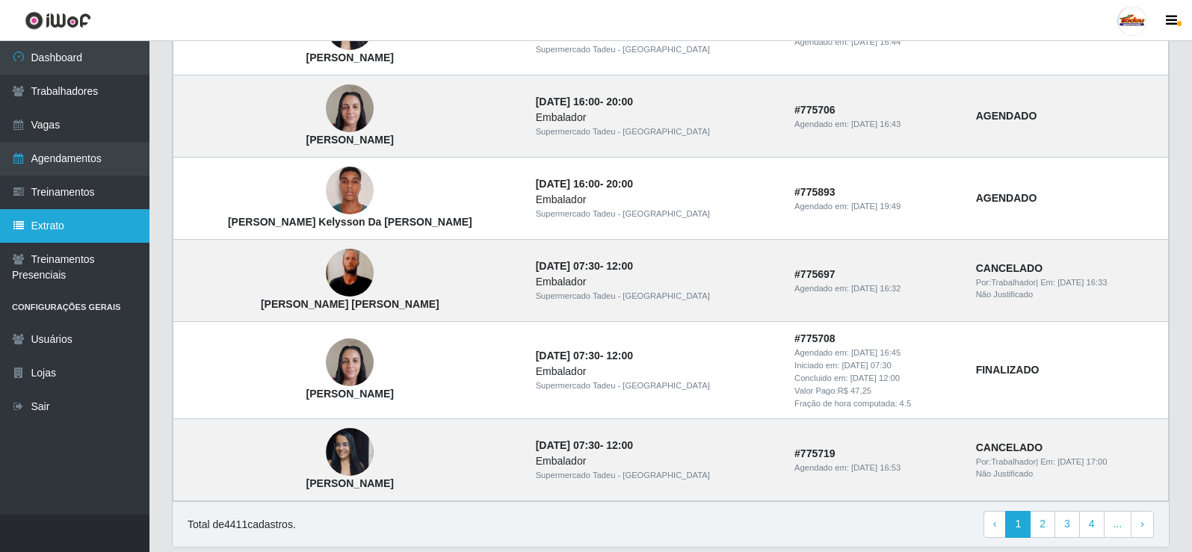
click at [25, 218] on link "Extrato" at bounding box center [74, 226] width 149 height 34
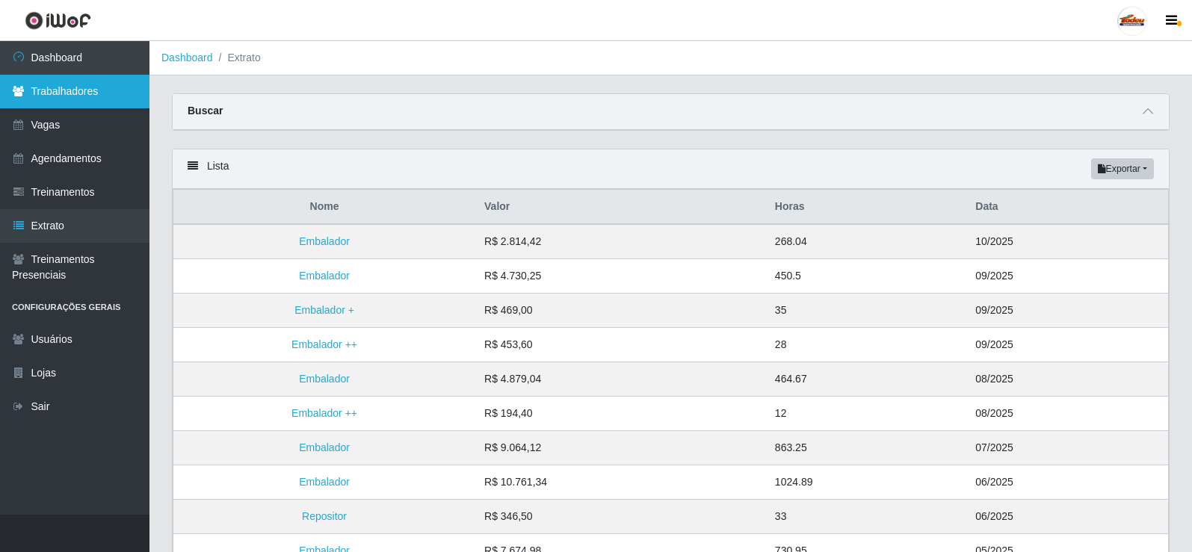
click at [74, 91] on link "Trabalhadores" at bounding box center [74, 92] width 149 height 34
